Goal: Task Accomplishment & Management: Manage account settings

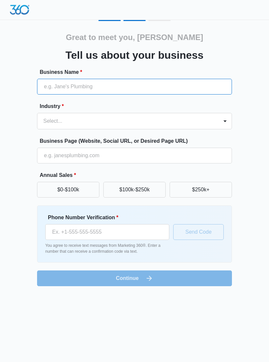
click at [51, 89] on input "Business Name *" at bounding box center [134, 87] width 195 height 16
type input "Homeworks"
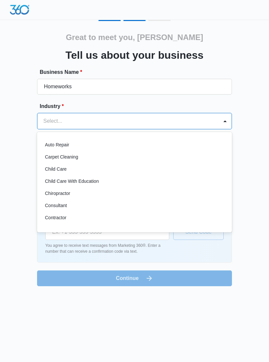
scroll to position [43, 0]
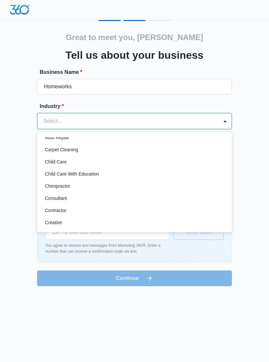
click at [48, 210] on p "Contractor" at bounding box center [55, 210] width 21 height 7
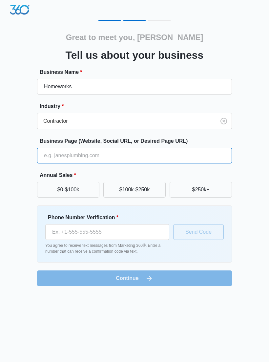
click at [50, 160] on input "Business Page (Website, Social URL, or Desired Page URL)" at bounding box center [134, 156] width 195 height 16
type input "Nchomeworks.com"
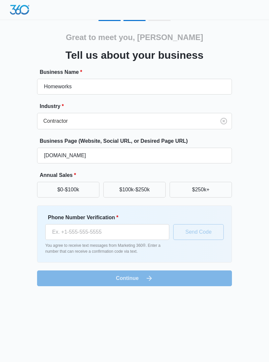
click at [58, 193] on button "$0-$100k" at bounding box center [68, 190] width 62 height 16
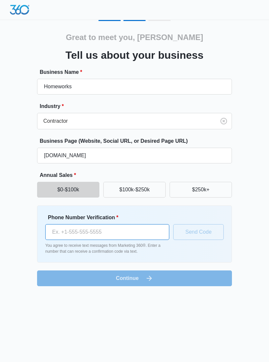
click at [66, 235] on input "Phone Number Verification *" at bounding box center [107, 232] width 124 height 16
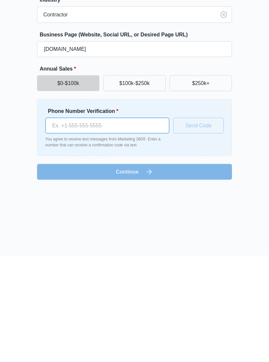
type input "4"
type input "[PHONE_NUMBER]"
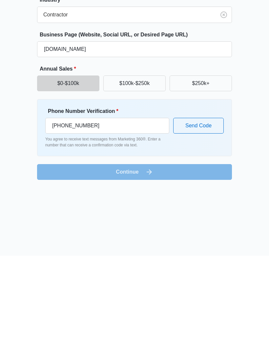
click at [160, 171] on form "Business Name * Homeworks Industry * Contractor Business Page (Website, Social …" at bounding box center [134, 177] width 195 height 218
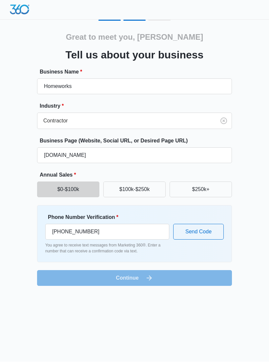
click at [194, 229] on button "Send Code" at bounding box center [198, 232] width 51 height 16
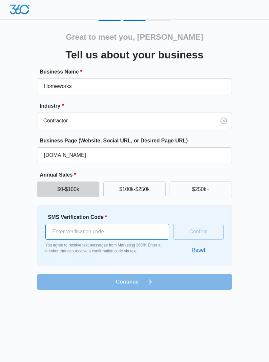
click at [61, 230] on input "SMS Verification Code *" at bounding box center [107, 232] width 124 height 16
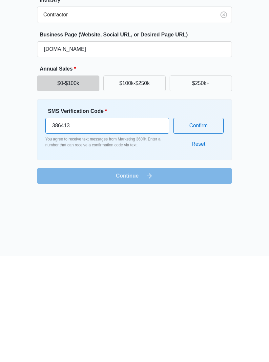
type input "386413"
click at [85, 175] on form "Business Name * Homeworks Industry * Contractor Business Page (Website, Social …" at bounding box center [134, 179] width 195 height 222
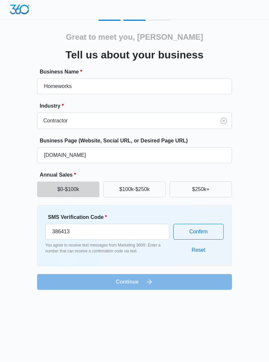
click at [187, 237] on button "Confirm" at bounding box center [198, 232] width 51 height 16
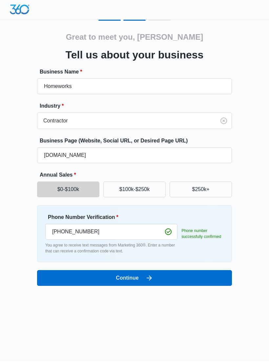
click at [109, 281] on button "Continue" at bounding box center [134, 278] width 195 height 16
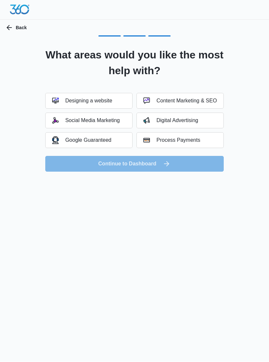
click at [74, 123] on div "Social Media Marketing" at bounding box center [86, 120] width 68 height 7
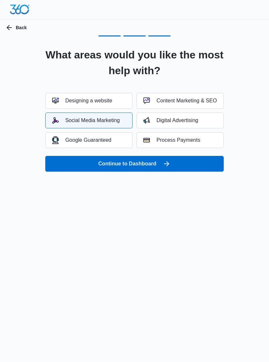
click at [158, 123] on div "Digital Advertising" at bounding box center [170, 120] width 55 height 7
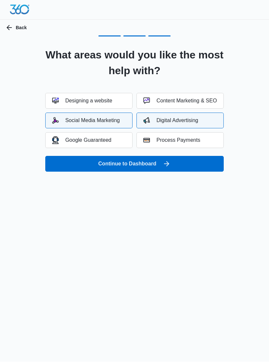
click at [165, 103] on div "Content Marketing & SEO" at bounding box center [179, 101] width 73 height 7
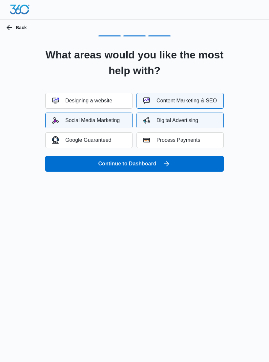
click at [63, 165] on button "Continue to Dashboard" at bounding box center [134, 164] width 178 height 16
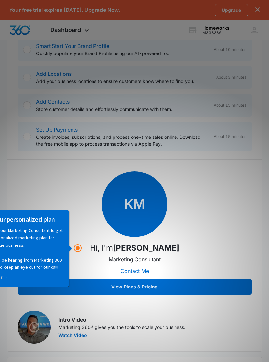
scroll to position [128, 0]
click at [30, 185] on div "KM Hi, I'm Kresta MacKinnon Marketing Consultant Contact Me View Plans & Pricing" at bounding box center [135, 232] width 234 height 123
click at [115, 292] on button "View Plans & Pricing" at bounding box center [135, 287] width 234 height 16
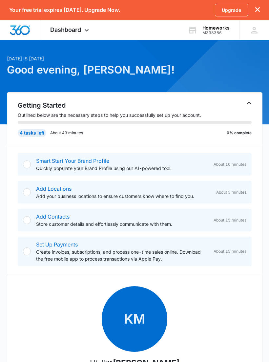
scroll to position [6, 0]
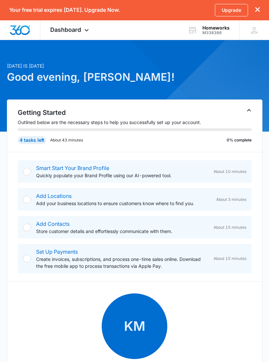
click at [42, 171] on link "Smart Start Your Brand Profile" at bounding box center [72, 168] width 73 height 7
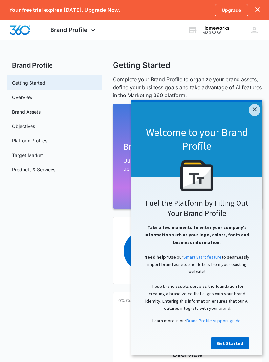
click at [225, 348] on link "Get Started" at bounding box center [230, 343] width 38 height 12
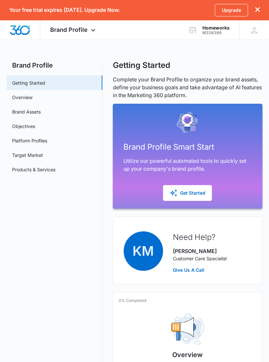
click at [188, 191] on div "Get Started" at bounding box center [188, 193] width 36 height 8
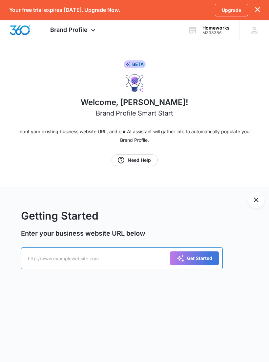
click at [47, 254] on input "text" at bounding box center [122, 258] width 202 height 22
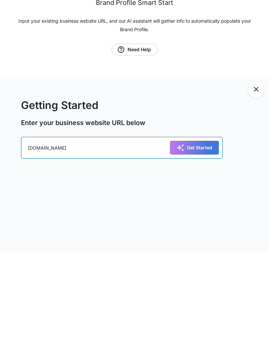
type input "Nchomeworks.com"
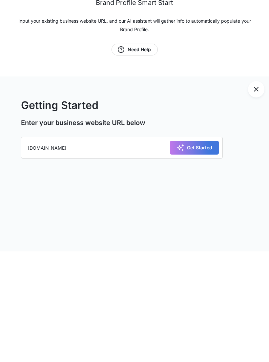
click at [189, 254] on div "Get Started" at bounding box center [194, 258] width 36 height 8
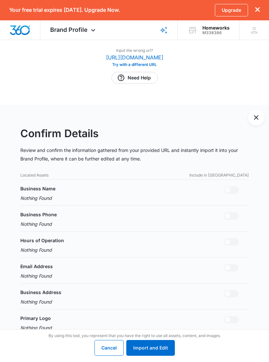
scroll to position [77, 0]
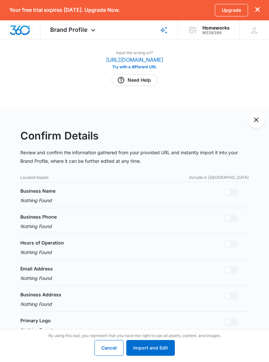
click at [149, 349] on button "Import and Edit" at bounding box center [150, 348] width 49 height 16
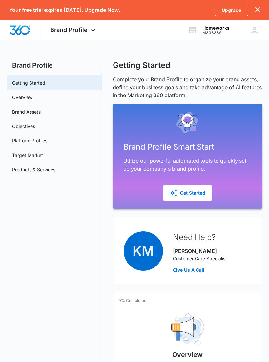
click at [185, 192] on div "Get Started" at bounding box center [188, 193] width 36 height 8
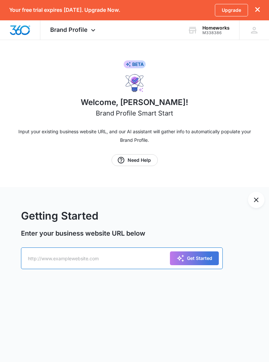
click at [34, 256] on input "text" at bounding box center [122, 258] width 202 height 22
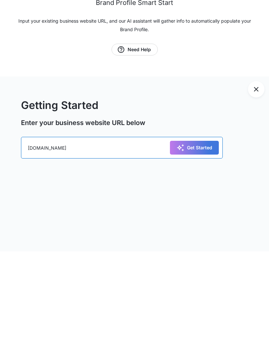
type input "Nchomeworks.com"
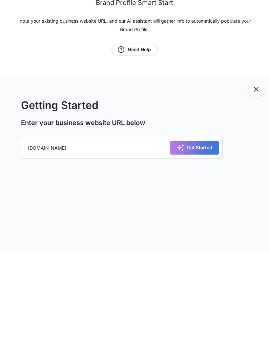
click at [182, 254] on icon "submit" at bounding box center [180, 258] width 8 height 8
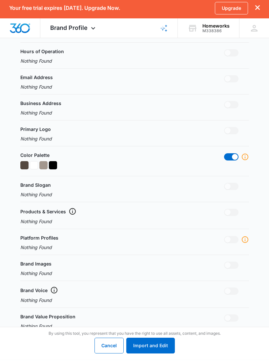
scroll to position [266, 0]
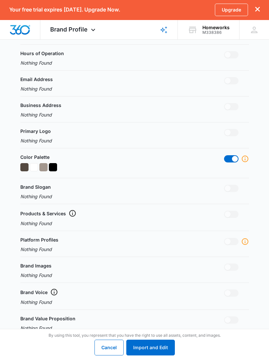
click at [147, 356] on button "Import and Edit" at bounding box center [150, 348] width 49 height 16
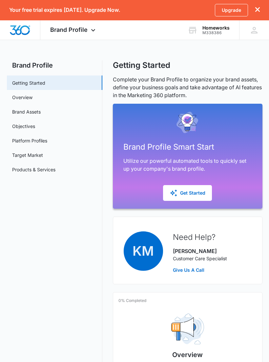
click at [16, 99] on link "Overview" at bounding box center [22, 97] width 20 height 7
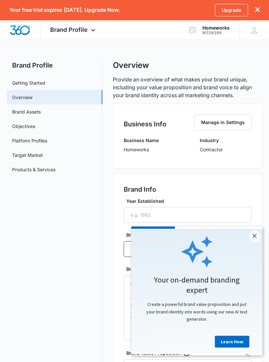
click at [253, 245] on div at bounding box center [197, 251] width 118 height 33
click at [254, 242] on link "×" at bounding box center [255, 237] width 12 height 12
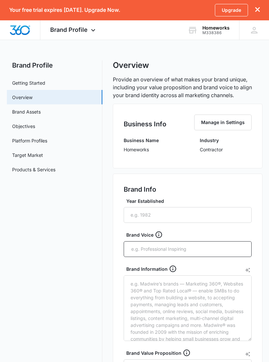
click at [212, 120] on button "Manage in Settings" at bounding box center [222, 122] width 57 height 16
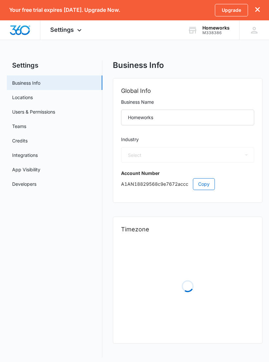
scroll to position [3, 0]
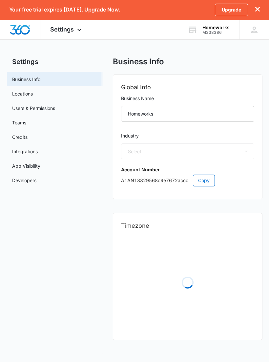
select select "4"
select select "US"
select select "America/New_York"
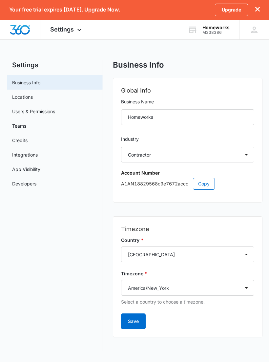
scroll to position [0, 0]
click at [171, 117] on input "Homeworks" at bounding box center [187, 118] width 133 height 16
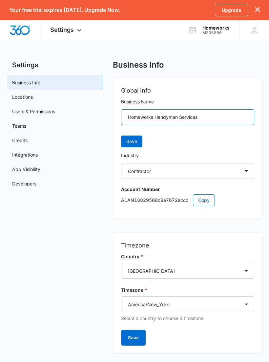
type input "Homeworks Handyman Services"
click at [123, 146] on button "Save" at bounding box center [131, 142] width 21 height 12
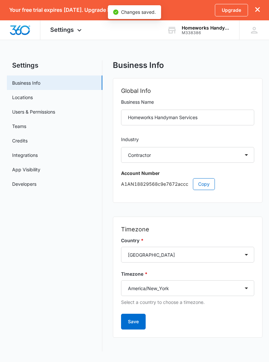
click at [137, 324] on button "Save" at bounding box center [133, 322] width 25 height 16
click at [18, 97] on link "Locations" at bounding box center [22, 97] width 21 height 7
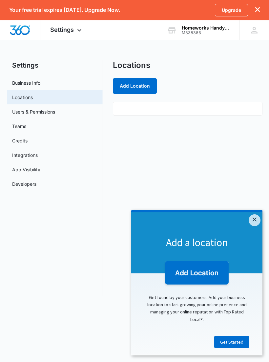
click at [195, 266] on img at bounding box center [196, 273] width 67 height 27
click at [188, 269] on img at bounding box center [196, 273] width 67 height 27
click at [249, 222] on link "×" at bounding box center [255, 220] width 12 height 12
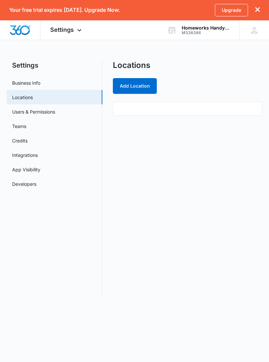
click at [130, 88] on button "Add Location" at bounding box center [135, 86] width 44 height 16
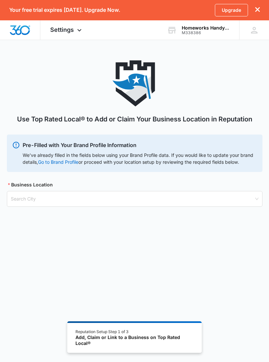
click at [24, 198] on input "search" at bounding box center [132, 198] width 243 height 15
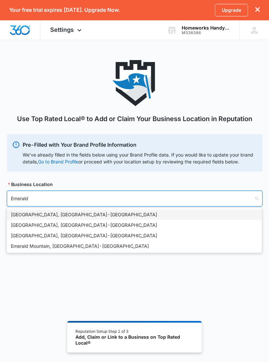
type input "Emerald"
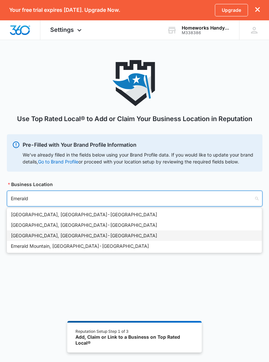
click at [16, 235] on div "Emerald Isle, NC - USA" at bounding box center [134, 235] width 247 height 7
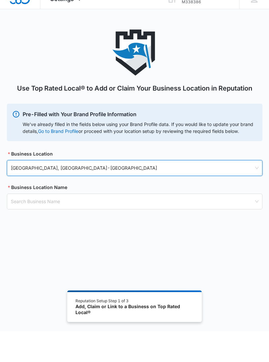
click at [16, 225] on input "search" at bounding box center [132, 232] width 243 height 15
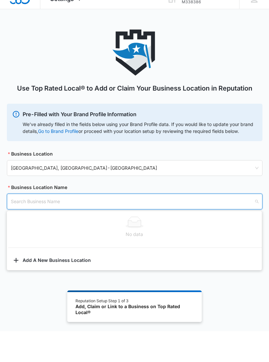
click at [65, 193] on span "Emerald Isle, NC - USA" at bounding box center [135, 198] width 248 height 11
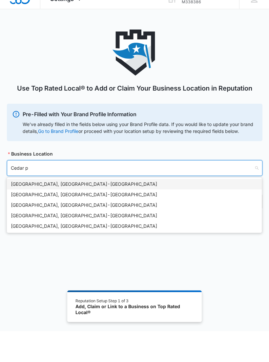
type input "Cedar po"
click at [17, 211] on div "Cedar Point, NC - USA" at bounding box center [134, 214] width 247 height 7
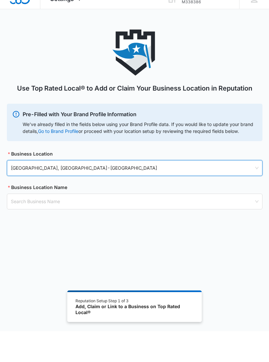
click at [14, 225] on input "search" at bounding box center [132, 232] width 243 height 15
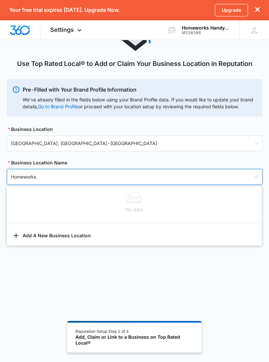
scroll to position [55, 0]
click at [68, 179] on input "Homeworks" at bounding box center [132, 177] width 243 height 15
click at [250, 176] on input "Homeworks" at bounding box center [132, 177] width 243 height 15
type input "Homeworks"
click at [138, 346] on div "Add, Claim or Link to a Business on Top Rated Local®" at bounding box center [134, 339] width 118 height 11
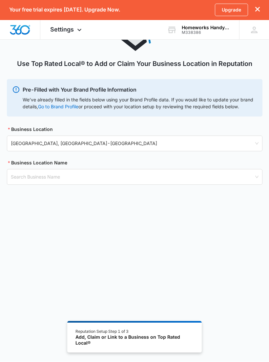
click at [18, 184] on input "search" at bounding box center [132, 177] width 243 height 15
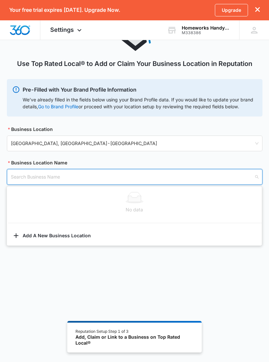
click at [22, 240] on button "Add A New Business Location" at bounding box center [134, 237] width 255 height 16
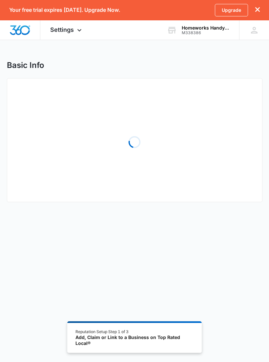
select select "North Carolina"
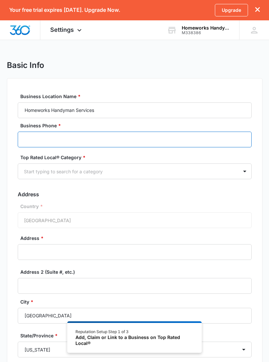
click at [26, 142] on input "Business Phone *" at bounding box center [135, 140] width 234 height 16
type input "(910) 325-4040"
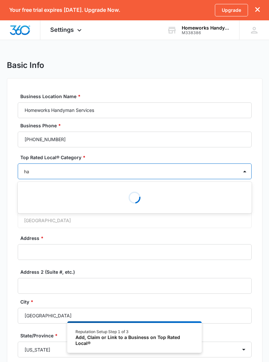
type input "h"
click at [4, 225] on div "Basic Info Business Location Name * Homeworks Handyman Services Business Phone …" at bounding box center [134, 251] width 269 height 382
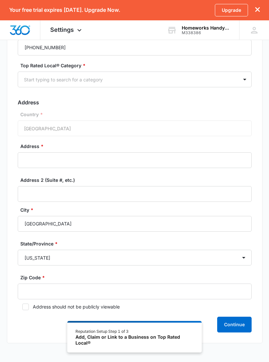
scroll to position [92, 0]
click at [23, 307] on icon at bounding box center [26, 307] width 6 height 6
click at [22, 307] on input "Address should not be publicly viewable" at bounding box center [20, 306] width 5 height 5
checkbox input "true"
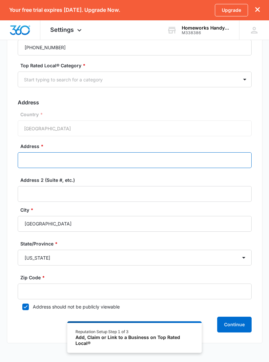
click at [29, 162] on input "Address *" at bounding box center [135, 160] width 234 height 16
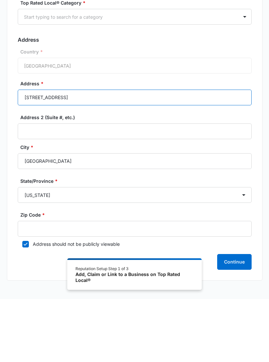
type input "722 Cedar Point Blvd."
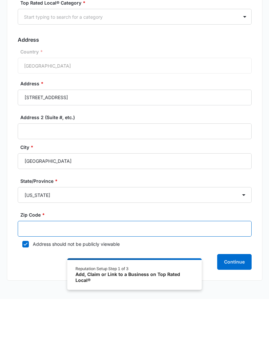
click at [32, 284] on input "Zip Code *" at bounding box center [135, 292] width 234 height 16
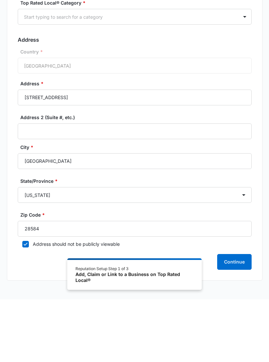
scroll to position [104, 0]
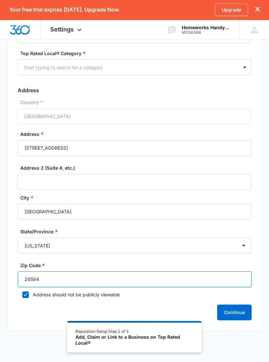
type input "28584"
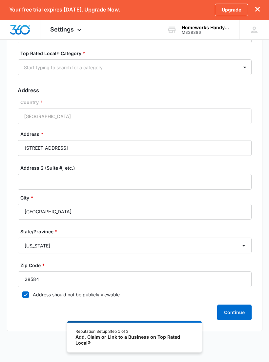
click at [228, 311] on button "Continue" at bounding box center [234, 313] width 34 height 16
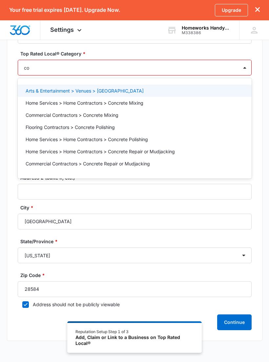
type input "c"
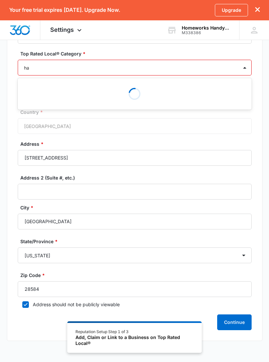
type input "h"
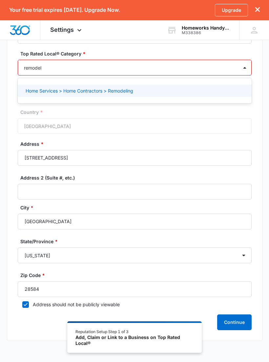
click at [48, 93] on p "Home Services > Home Contractors > Remodeling" at bounding box center [80, 90] width 108 height 7
type input "remodel"
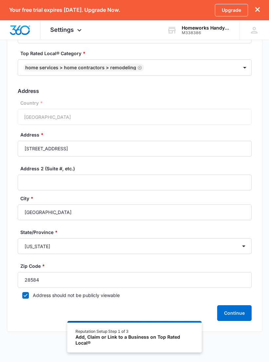
click at [233, 310] on button "Continue" at bounding box center [234, 313] width 34 height 16
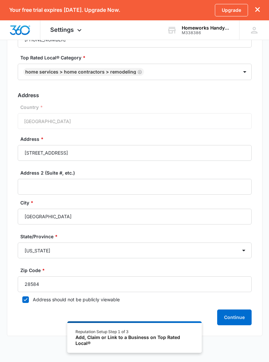
scroll to position [104, 0]
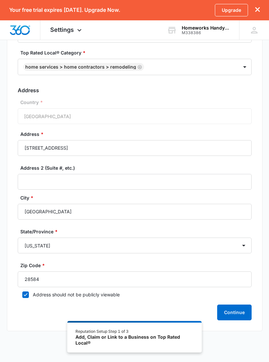
click at [232, 310] on button "Continue" at bounding box center [234, 313] width 34 height 16
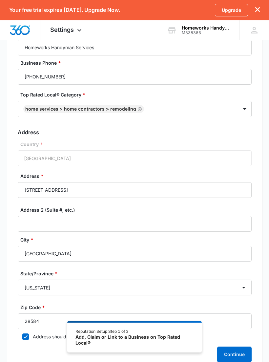
scroll to position [72, 0]
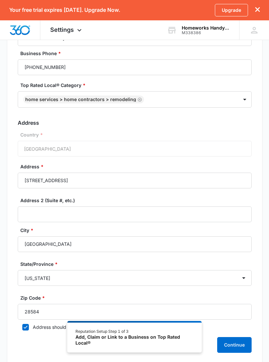
click at [19, 151] on div "Country * United States of America" at bounding box center [135, 144] width 234 height 25
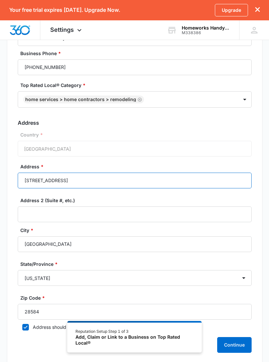
click at [18, 183] on input "722 Cedar Point Blvd." at bounding box center [135, 181] width 234 height 16
type input "722 Cedar Point Boulevard"
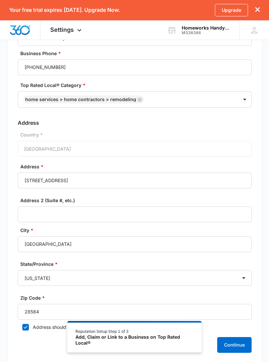
click at [229, 343] on button "Continue" at bounding box center [234, 345] width 34 height 16
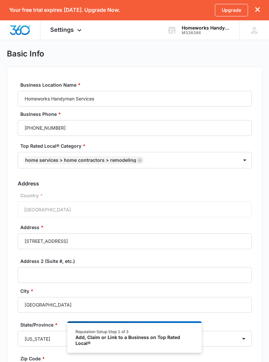
scroll to position [0, 0]
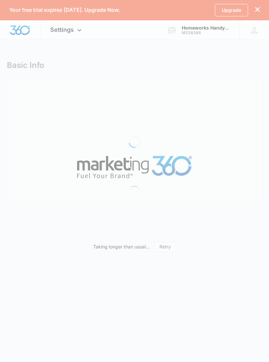
select select "[US_STATE]"
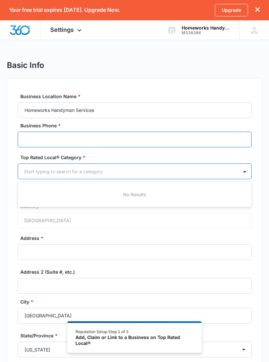
click at [26, 142] on input "Business Phone *" at bounding box center [135, 140] width 234 height 16
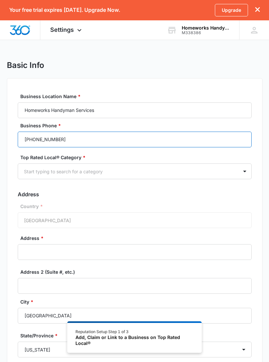
type input "[PHONE_NUMBER]"
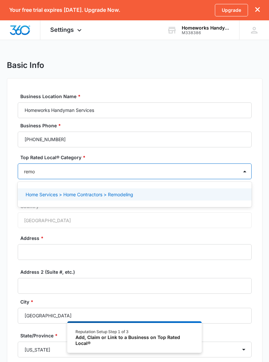
click at [105, 195] on p "Home Services > Home Contractors > Remodeling" at bounding box center [80, 194] width 108 height 7
type input "remo"
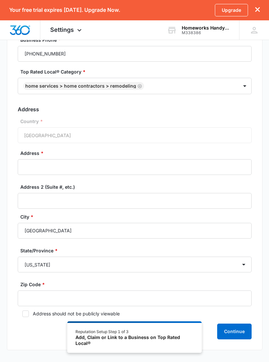
scroll to position [86, 0]
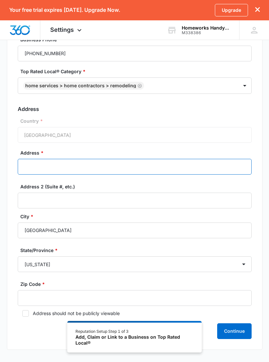
click at [24, 166] on input "Address *" at bounding box center [135, 167] width 234 height 16
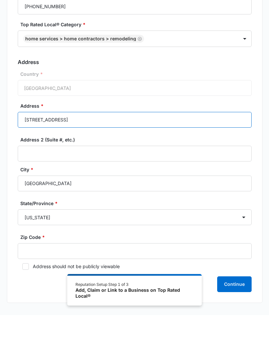
type input "722 Cedar Point Blvd."
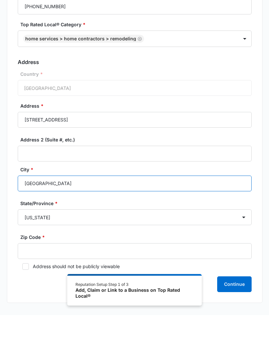
click at [23, 223] on input "Cedar Point" at bounding box center [135, 231] width 234 height 16
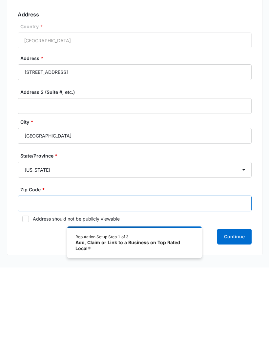
click at [26, 290] on input "Zip Code *" at bounding box center [135, 298] width 234 height 16
type input "28584"
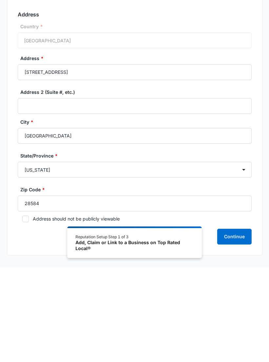
click at [24, 310] on div at bounding box center [25, 313] width 7 height 7
click at [22, 311] on input "Address should not be publicly viewable" at bounding box center [20, 313] width 5 height 5
checkbox input "true"
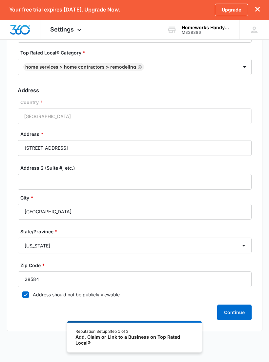
click at [223, 317] on button "Continue" at bounding box center [234, 313] width 34 height 16
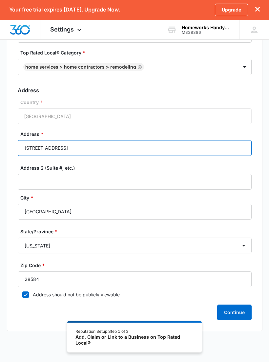
click at [32, 147] on input "722 Cedar Point Blvd." at bounding box center [135, 148] width 234 height 16
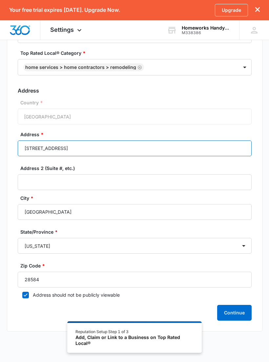
type input "721 Cedar Point Blvd."
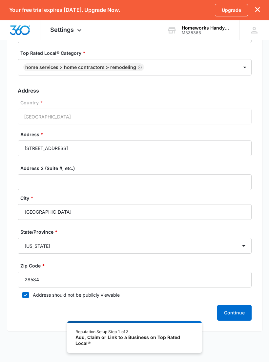
click at [229, 310] on button "Continue" at bounding box center [234, 313] width 34 height 16
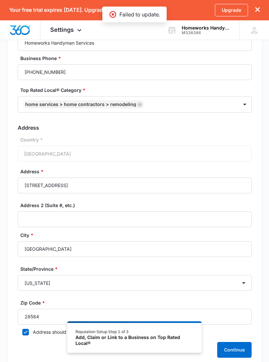
scroll to position [0, 0]
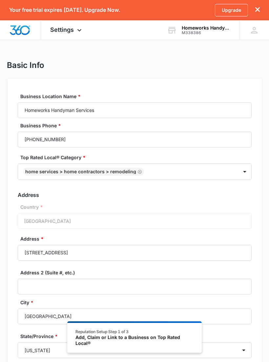
click at [196, 35] on div "Homeworks Handyman Services M338386 Your Accounts View All" at bounding box center [198, 29] width 82 height 19
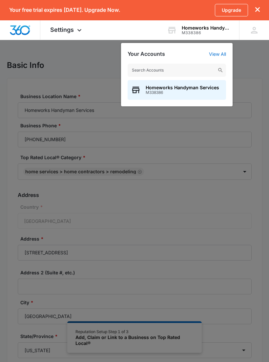
click at [152, 85] on span "Homeworks Handyman Services" at bounding box center [182, 87] width 73 height 5
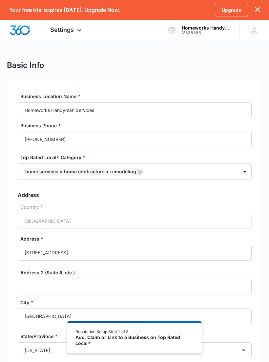
click at [248, 30] on div "KN Kathleen Nichols bellalluna@gmail.com My Profile Notifications Support Logou…" at bounding box center [254, 29] width 30 height 19
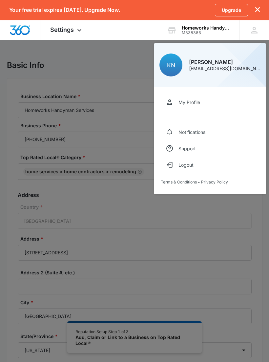
click at [174, 102] on link "My Profile" at bounding box center [210, 102] width 98 height 16
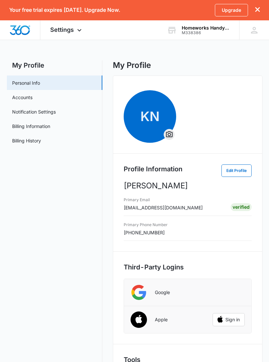
click at [14, 98] on link "Accounts" at bounding box center [22, 97] width 20 height 7
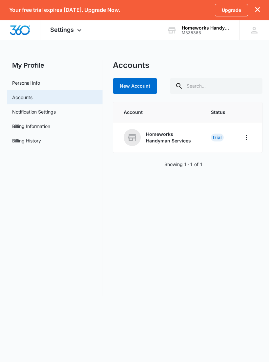
click at [241, 137] on button "Home" at bounding box center [246, 137] width 10 height 10
click at [207, 155] on div "Go to Dashboard" at bounding box center [217, 155] width 36 height 5
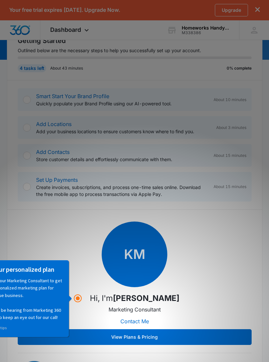
scroll to position [71, 0]
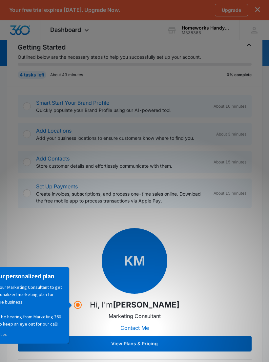
click at [29, 132] on div at bounding box center [27, 135] width 8 height 8
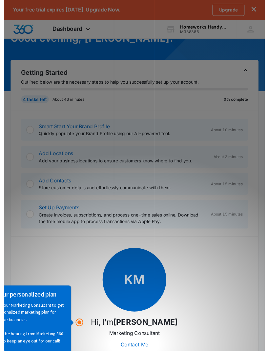
scroll to position [0, 0]
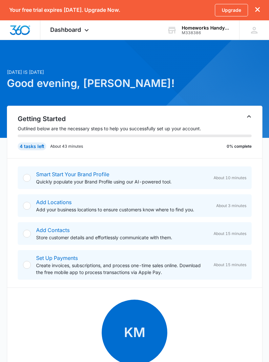
click at [255, 31] on icon at bounding box center [254, 30] width 7 height 7
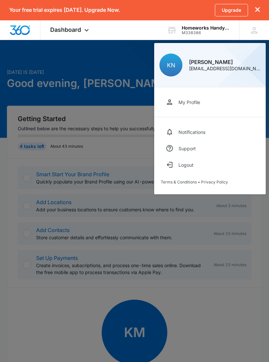
click at [181, 146] on div "Support" at bounding box center [186, 149] width 17 height 6
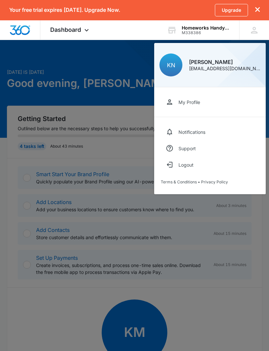
click at [250, 33] on icon at bounding box center [254, 30] width 10 height 10
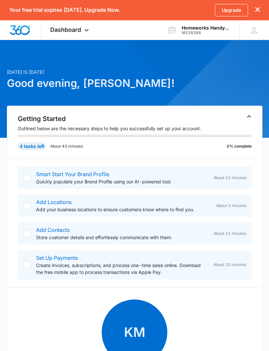
click at [259, 31] on icon at bounding box center [254, 30] width 10 height 10
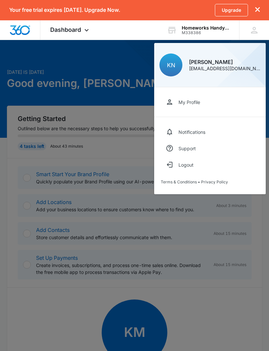
click at [179, 103] on div "My Profile" at bounding box center [189, 102] width 22 height 6
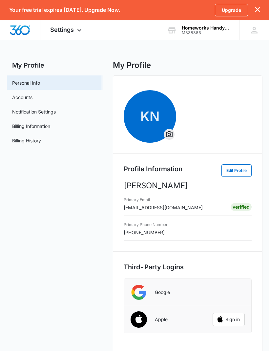
click at [20, 127] on link "Billing Information" at bounding box center [31, 126] width 38 height 7
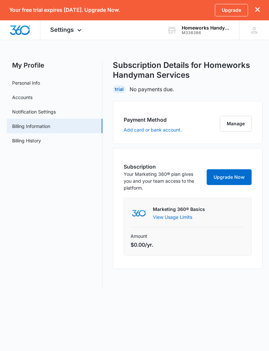
click at [16, 139] on link "Billing History" at bounding box center [26, 140] width 29 height 7
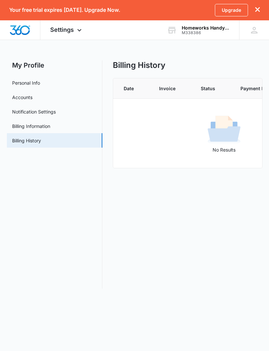
click at [16, 98] on link "Accounts" at bounding box center [22, 97] width 20 height 7
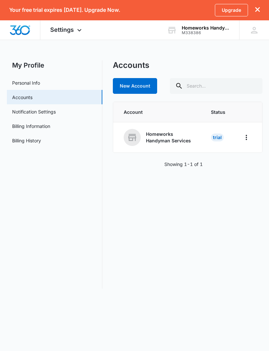
click at [247, 137] on icon "Home" at bounding box center [246, 137] width 8 height 8
click at [12, 112] on link "Notification Settings" at bounding box center [34, 111] width 44 height 7
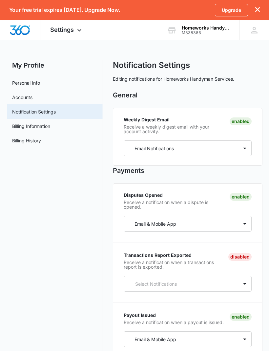
click at [12, 84] on link "Personal Info" at bounding box center [26, 82] width 28 height 7
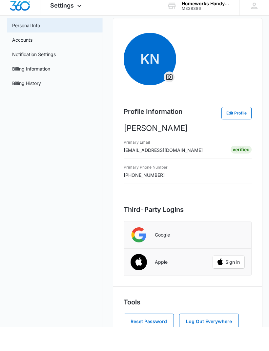
scroll to position [33, 0]
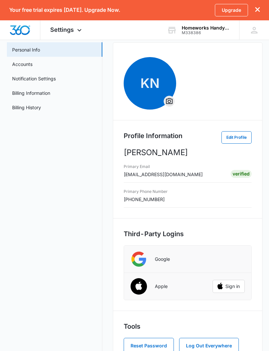
click at [14, 65] on link "Accounts" at bounding box center [22, 64] width 20 height 7
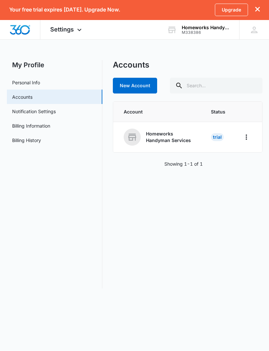
click at [13, 113] on link "Notification Settings" at bounding box center [34, 111] width 44 height 7
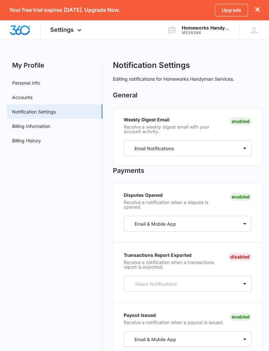
click at [15, 129] on link "Billing Information" at bounding box center [31, 126] width 38 height 7
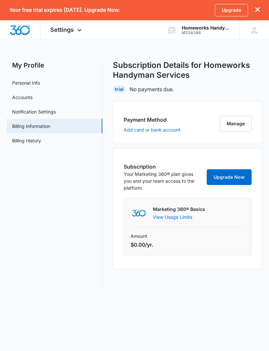
click at [16, 142] on link "Billing History" at bounding box center [26, 140] width 29 height 7
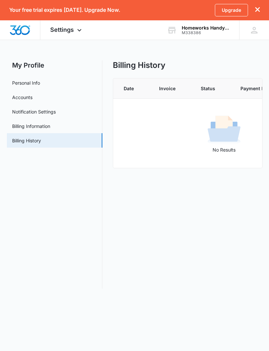
click at [29, 129] on link "Billing Information" at bounding box center [31, 126] width 38 height 7
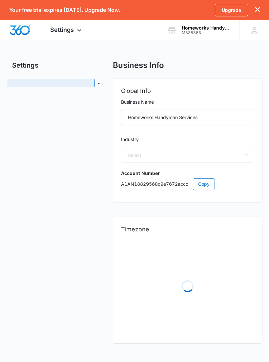
select select "4"
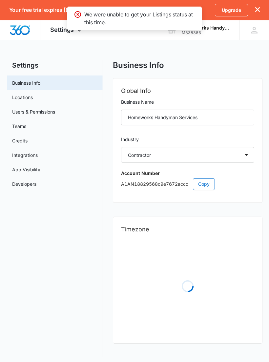
select select "US"
select select "America/New_York"
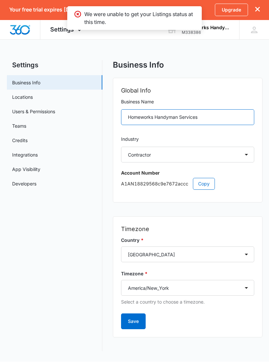
click at [202, 112] on input "Homeworks Handyman Services" at bounding box center [187, 118] width 133 height 16
click at [209, 110] on input "Homeworks Handyman Services" at bounding box center [187, 118] width 133 height 16
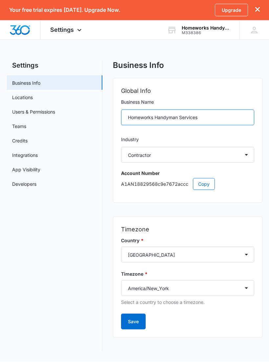
click at [211, 117] on input "Homeworks Handyman Services" at bounding box center [187, 118] width 133 height 16
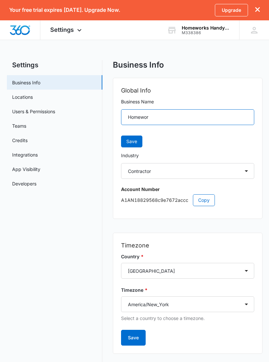
type input "Homewo"
type input "H"
click at [127, 139] on span "Save" at bounding box center [131, 141] width 11 height 7
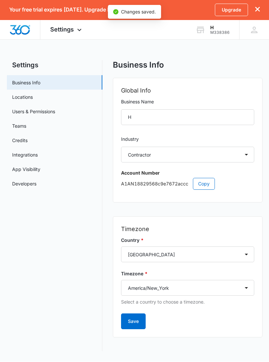
click at [139, 328] on button "Save" at bounding box center [133, 322] width 25 height 16
click at [15, 99] on link "Locations" at bounding box center [22, 97] width 21 height 7
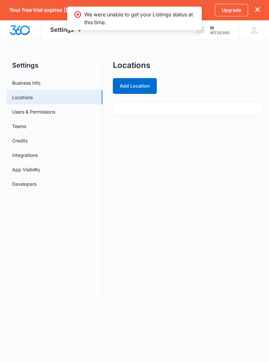
click at [14, 112] on link "Users & Permissions" at bounding box center [33, 111] width 43 height 7
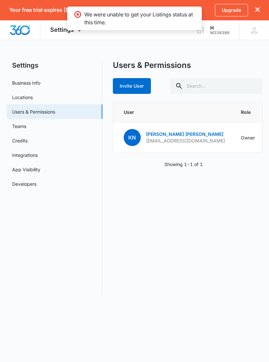
click at [150, 133] on link "[PERSON_NAME]" at bounding box center [184, 134] width 77 height 6
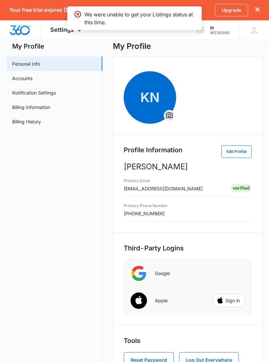
scroll to position [33, 0]
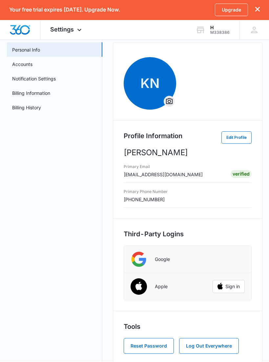
click at [225, 139] on button "Edit Profile" at bounding box center [236, 138] width 30 height 12
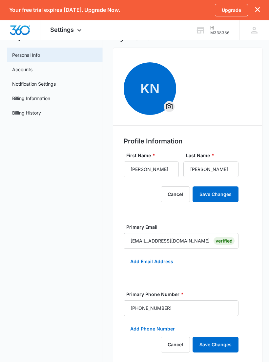
scroll to position [23, 0]
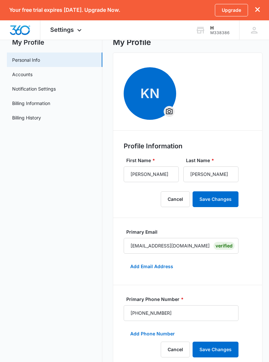
click at [12, 75] on link "Accounts" at bounding box center [22, 74] width 20 height 7
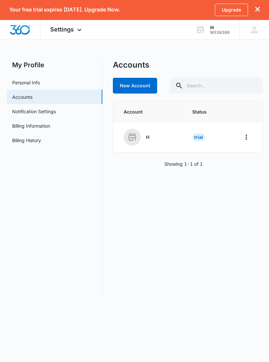
click at [243, 136] on icon "Home" at bounding box center [246, 137] width 8 height 8
click at [16, 112] on link "Notification Settings" at bounding box center [34, 111] width 44 height 7
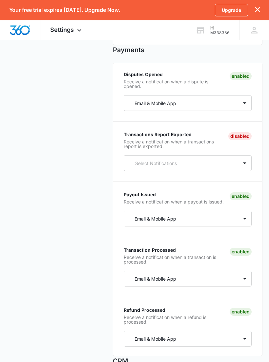
scroll to position [121, 0]
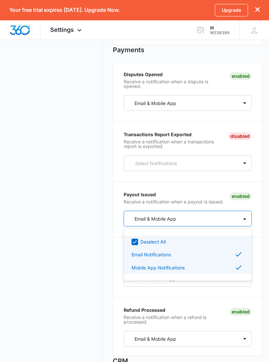
click at [128, 209] on div "Payout Issued Receive a notification when a payout is issued. Enabled Deselect …" at bounding box center [188, 209] width 128 height 34
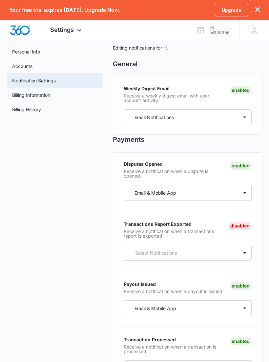
scroll to position [0, 0]
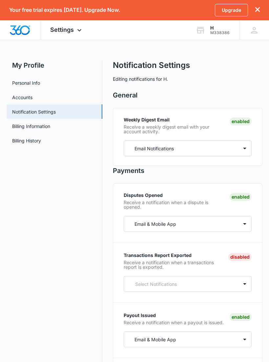
click at [13, 127] on link "Billing Information" at bounding box center [31, 126] width 38 height 7
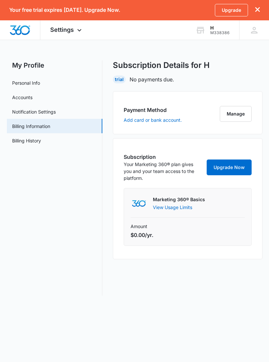
click at [12, 141] on link "Billing History" at bounding box center [26, 140] width 29 height 7
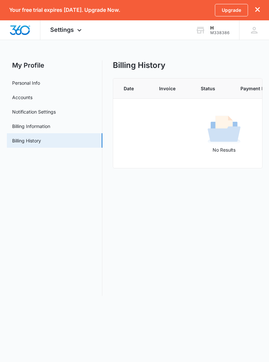
click at [17, 84] on link "Personal Info" at bounding box center [26, 82] width 28 height 7
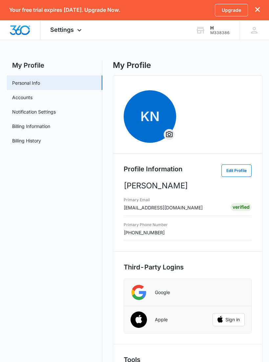
click at [242, 181] on p "[PERSON_NAME]" at bounding box center [188, 186] width 128 height 12
click at [233, 169] on button "Edit Profile" at bounding box center [236, 170] width 30 height 12
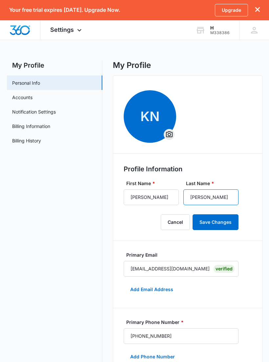
click at [214, 197] on input "[PERSON_NAME]" at bounding box center [210, 197] width 55 height 16
type input "Ni"
click at [153, 200] on input "[PERSON_NAME]" at bounding box center [151, 197] width 55 height 16
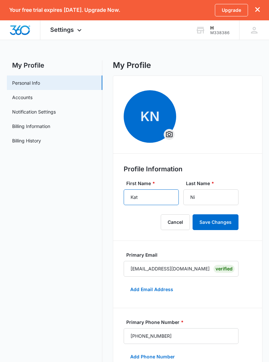
type input "Kat"
click at [221, 221] on button "Save Changes" at bounding box center [216, 222] width 46 height 16
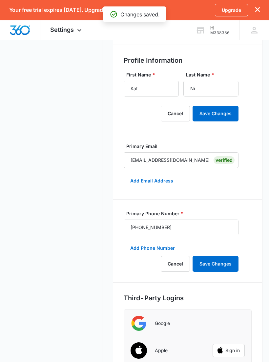
scroll to position [109, 0]
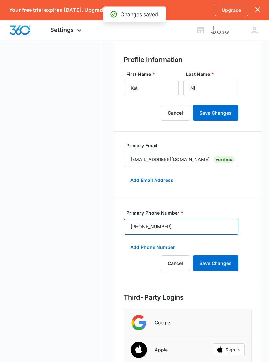
click at [177, 232] on input "[PHONE_NUMBER]" at bounding box center [181, 227] width 115 height 16
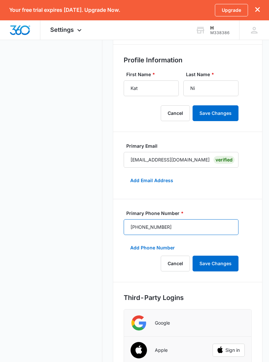
type input "(570) 369-236"
